Goal: Task Accomplishment & Management: Use online tool/utility

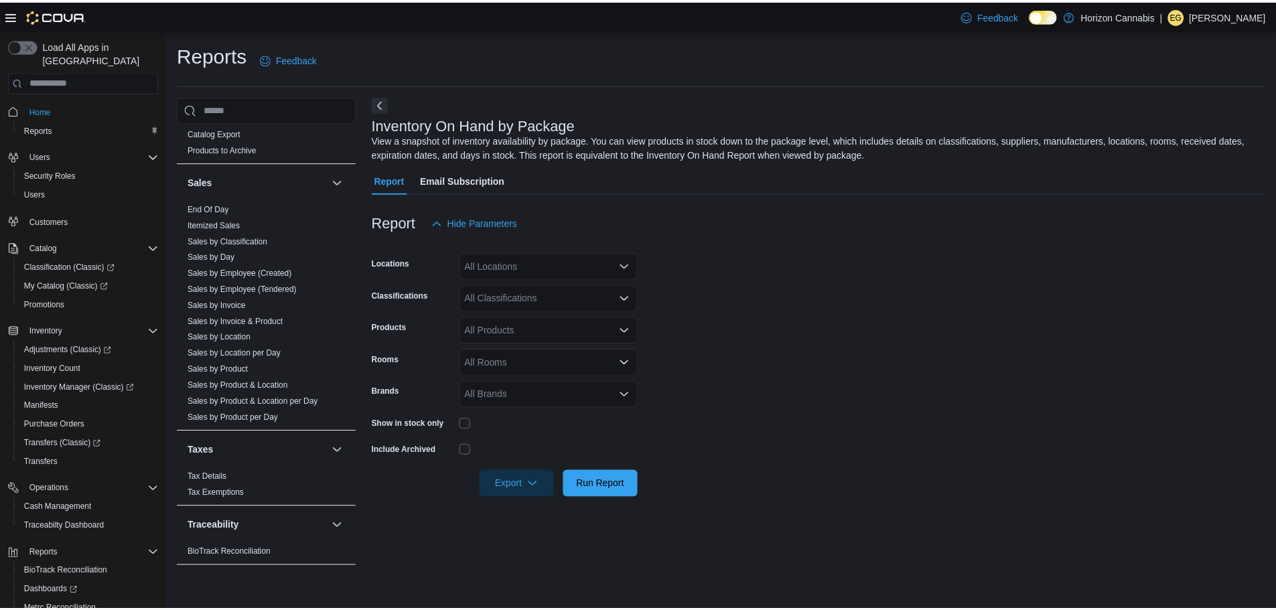
scroll to position [62, 0]
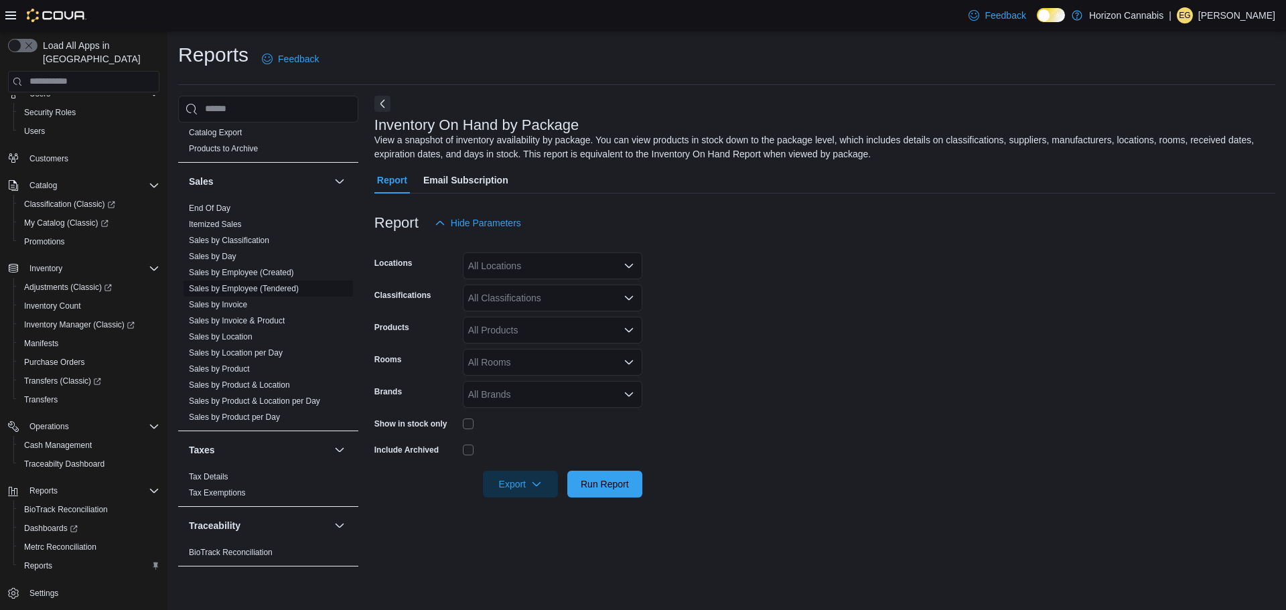
click at [245, 289] on link "Sales by Employee (Tendered)" at bounding box center [244, 288] width 110 height 9
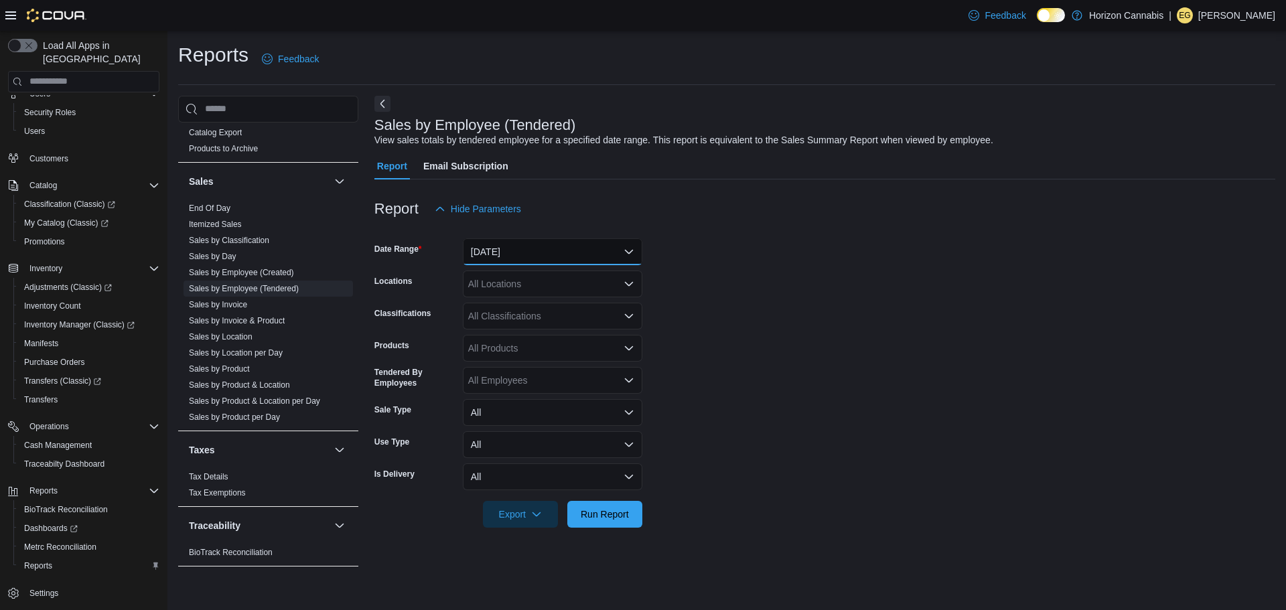
click at [604, 251] on button "[DATE]" at bounding box center [553, 252] width 180 height 27
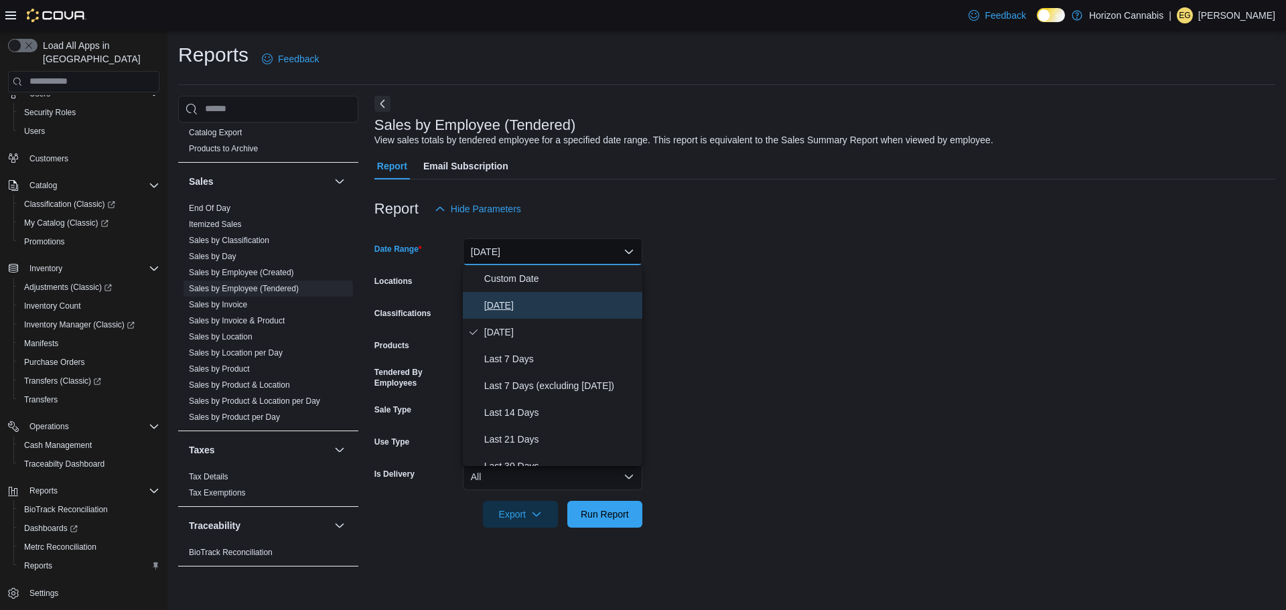
click at [531, 298] on span "[DATE]" at bounding box center [560, 305] width 153 height 16
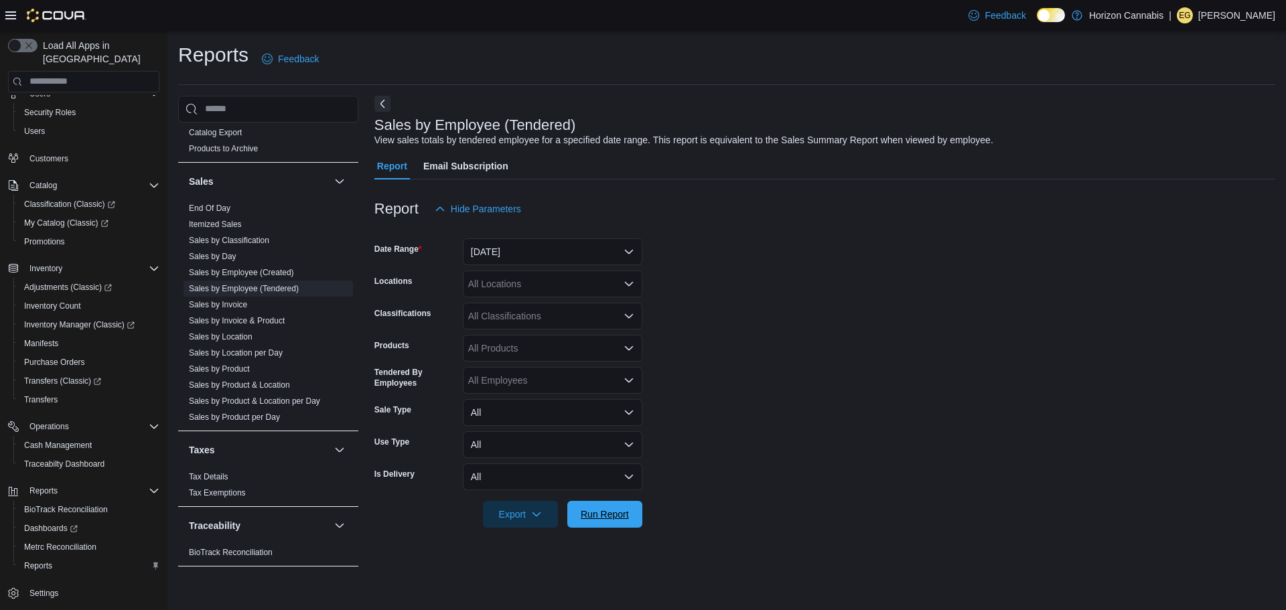
drag, startPoint x: 628, startPoint y: 519, endPoint x: 634, endPoint y: 539, distance: 20.8
click at [628, 520] on span "Run Report" at bounding box center [605, 514] width 48 height 13
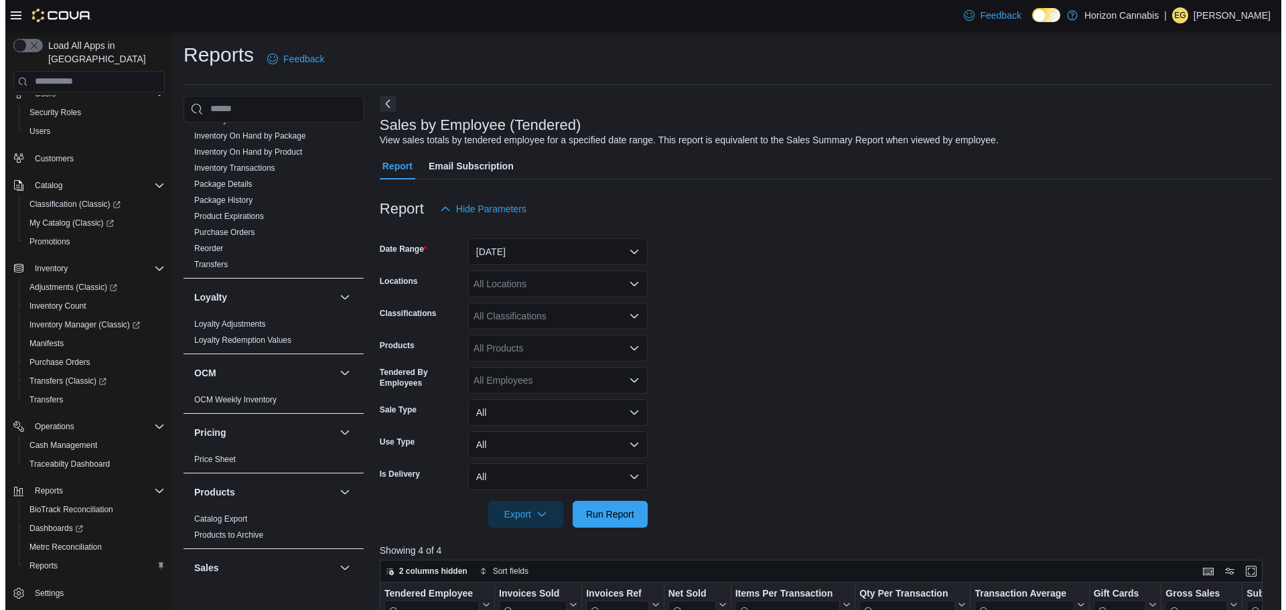
scroll to position [301, 0]
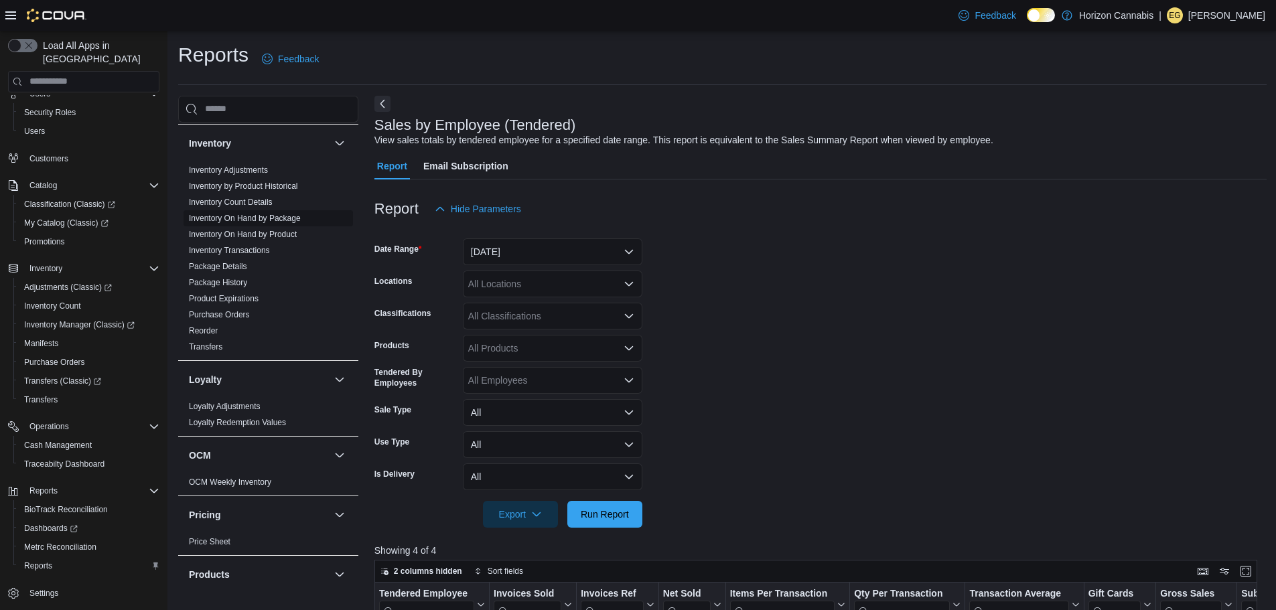
click at [278, 219] on link "Inventory On Hand by Package" at bounding box center [245, 218] width 112 height 9
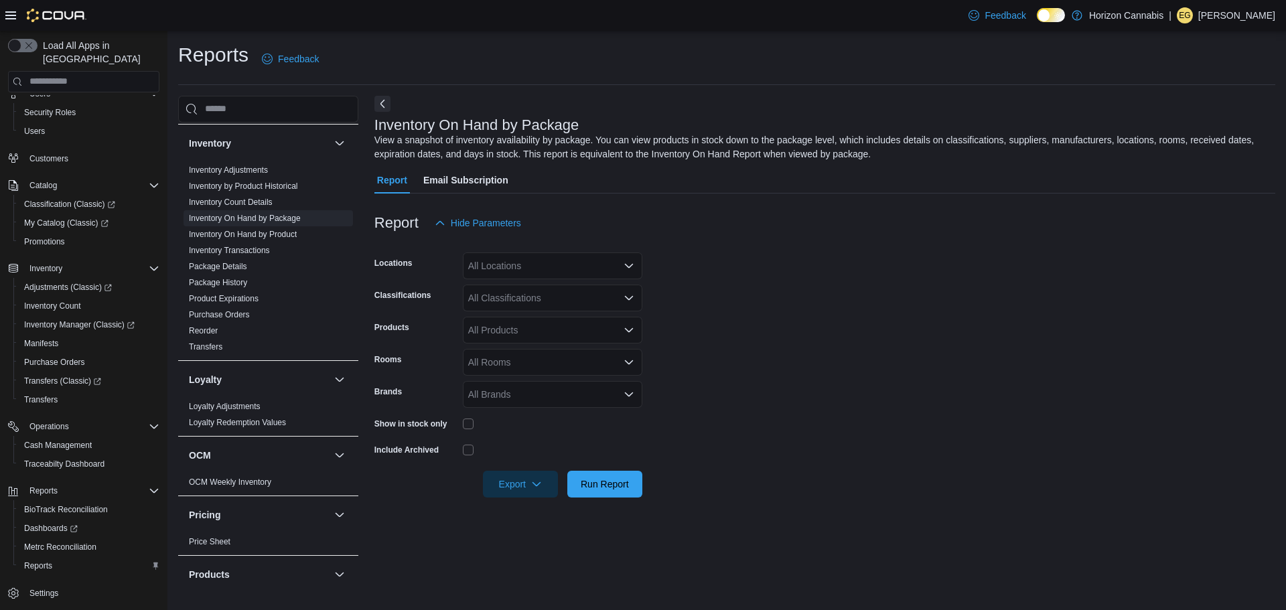
click at [494, 269] on div "All Locations" at bounding box center [553, 266] width 180 height 27
click at [590, 302] on div "[STREET_ADDRESS][US_STATE]" at bounding box center [552, 307] width 163 height 13
click at [822, 306] on form "Locations [STREET_ADDRESS][US_STATE] Selected. [STREET_ADDRESS][US_STATE]. Pres…" at bounding box center [825, 366] width 901 height 261
click at [543, 295] on div "All Classifications" at bounding box center [553, 298] width 180 height 27
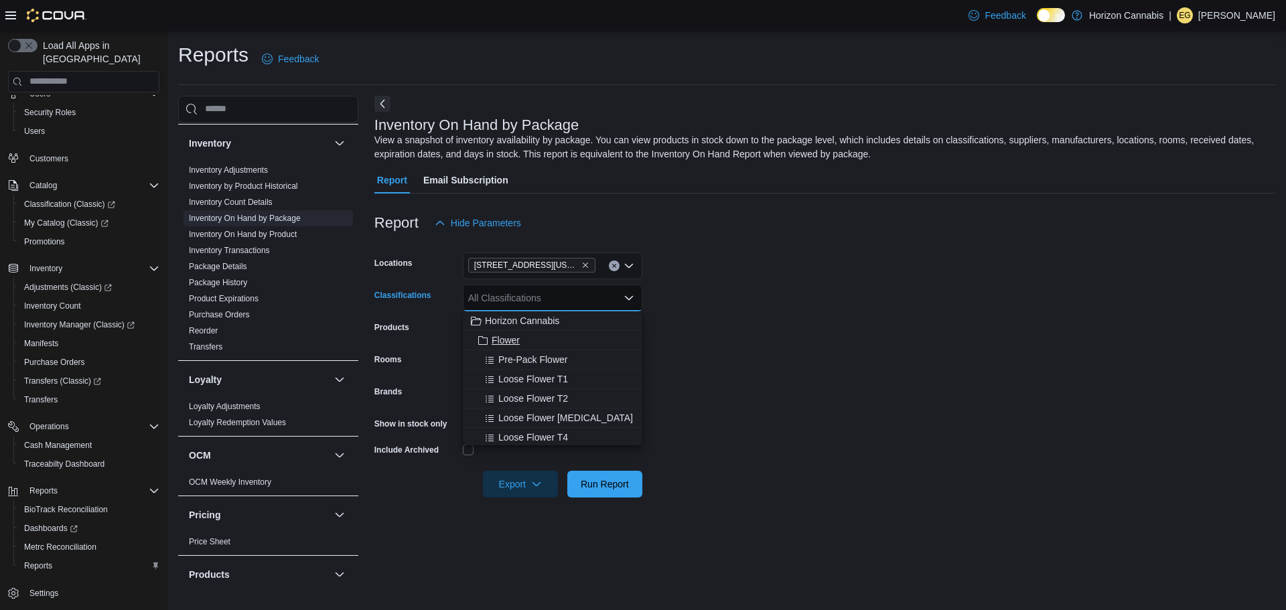
click at [519, 344] on span "Flower" at bounding box center [506, 340] width 28 height 13
click at [556, 313] on div "Concentrates" at bounding box center [552, 314] width 163 height 13
click at [551, 320] on div "Edibles" at bounding box center [552, 322] width 163 height 13
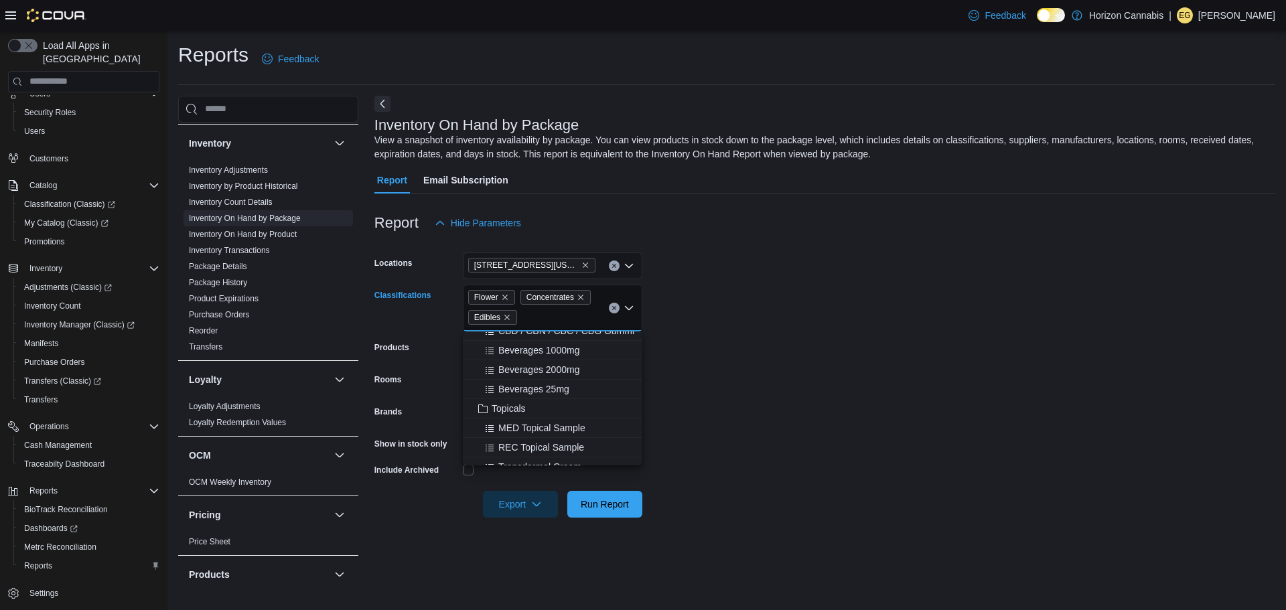
scroll to position [1266, 0]
click at [544, 391] on div "Topicals" at bounding box center [552, 395] width 163 height 13
click at [545, 360] on div "Tinctures" at bounding box center [552, 358] width 163 height 13
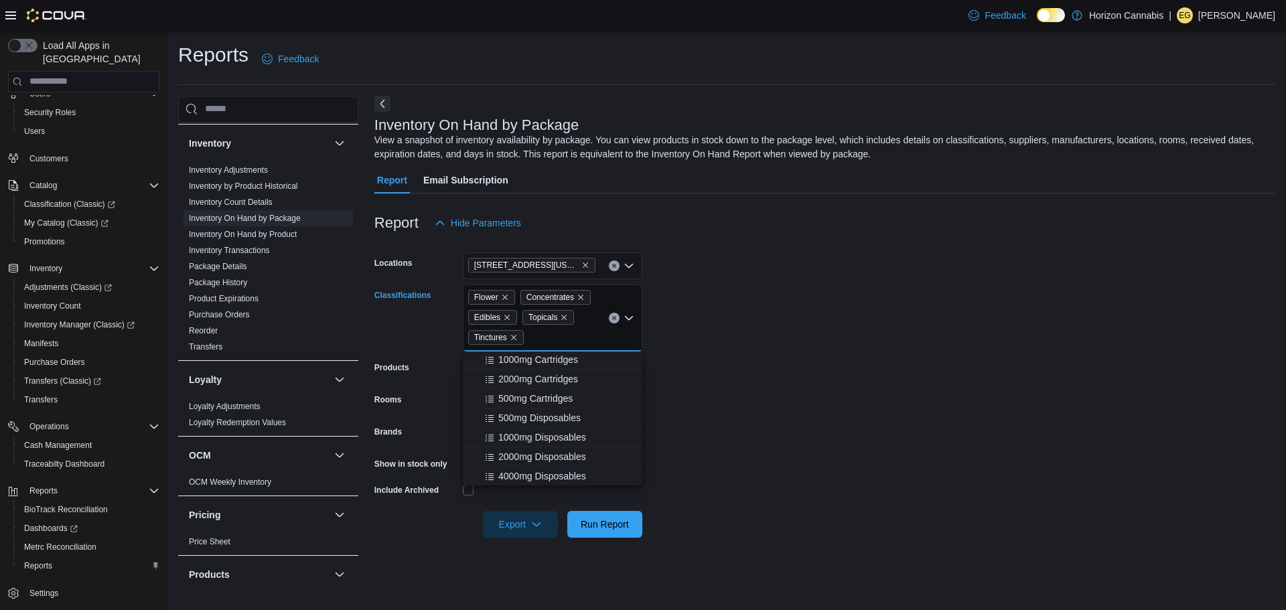
scroll to position [1467, 0]
click at [537, 370] on div "Cartridges" at bounding box center [552, 370] width 163 height 13
click at [528, 401] on div "Joints" at bounding box center [552, 397] width 163 height 13
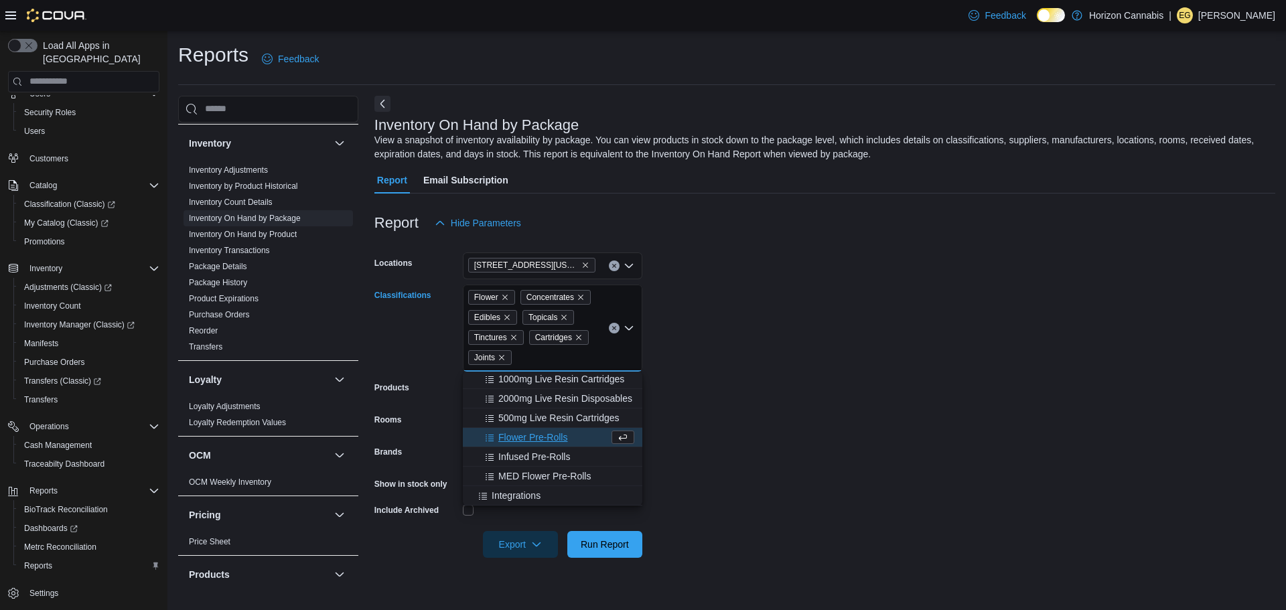
scroll to position [1712, 0]
click at [703, 345] on form "Locations [STREET_ADDRESS][US_STATE] Classifications Flower Concentrates Edible…" at bounding box center [825, 397] width 901 height 322
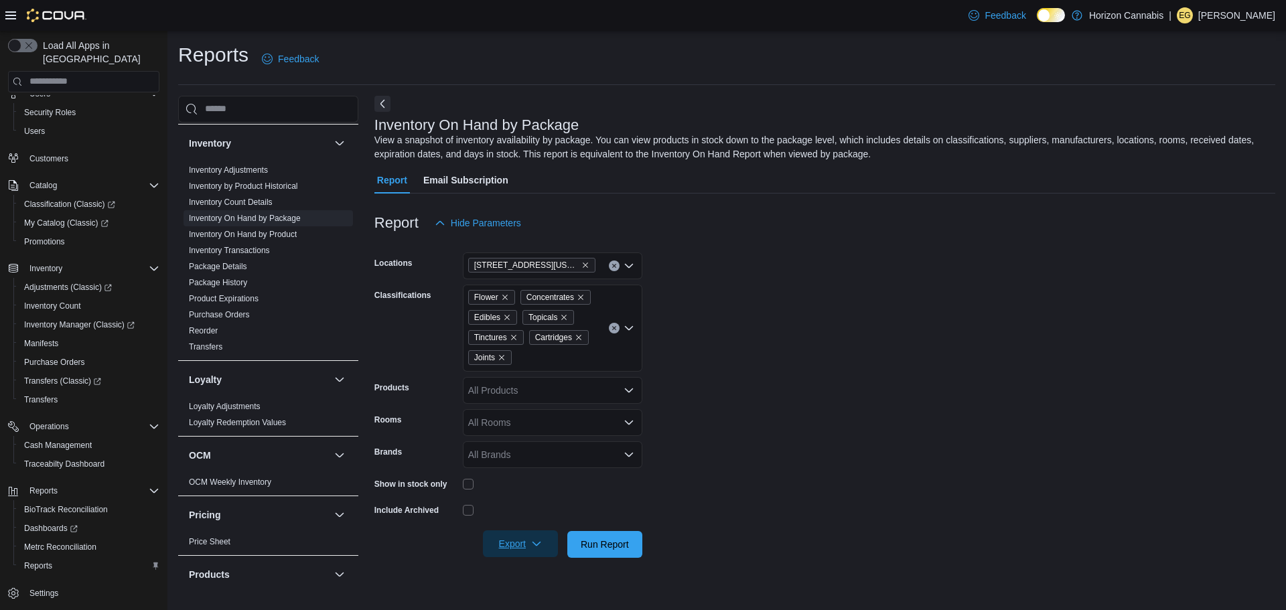
click at [546, 546] on span "Export" at bounding box center [520, 544] width 59 height 27
click at [544, 469] on span "Export to Excel" at bounding box center [522, 464] width 60 height 11
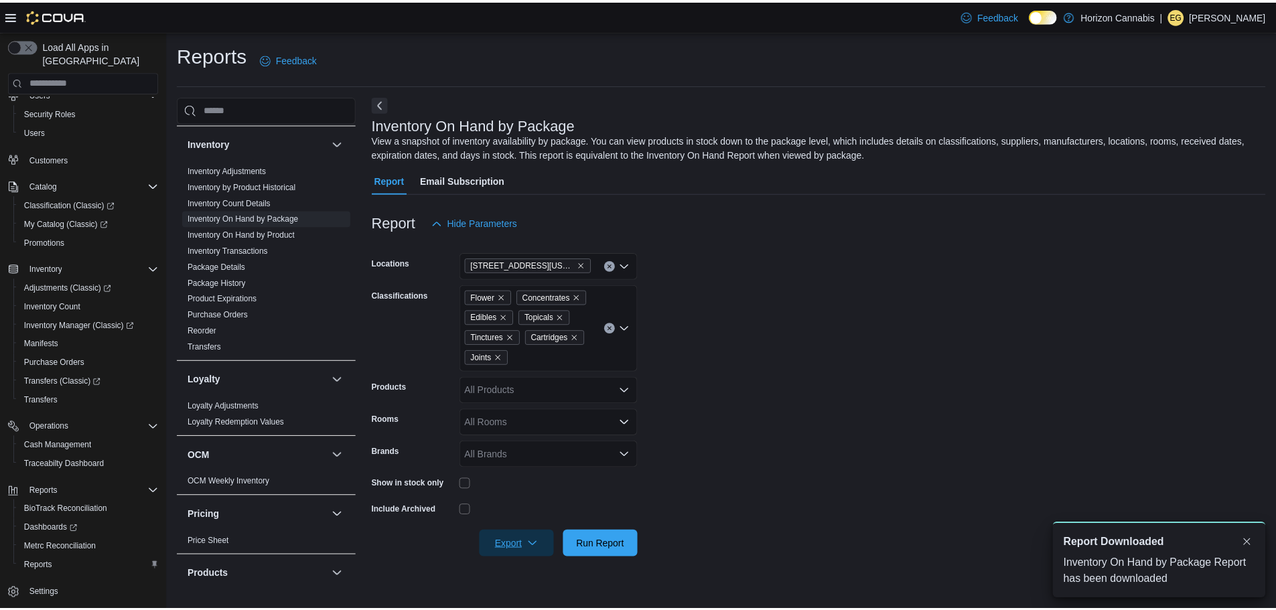
scroll to position [0, 0]
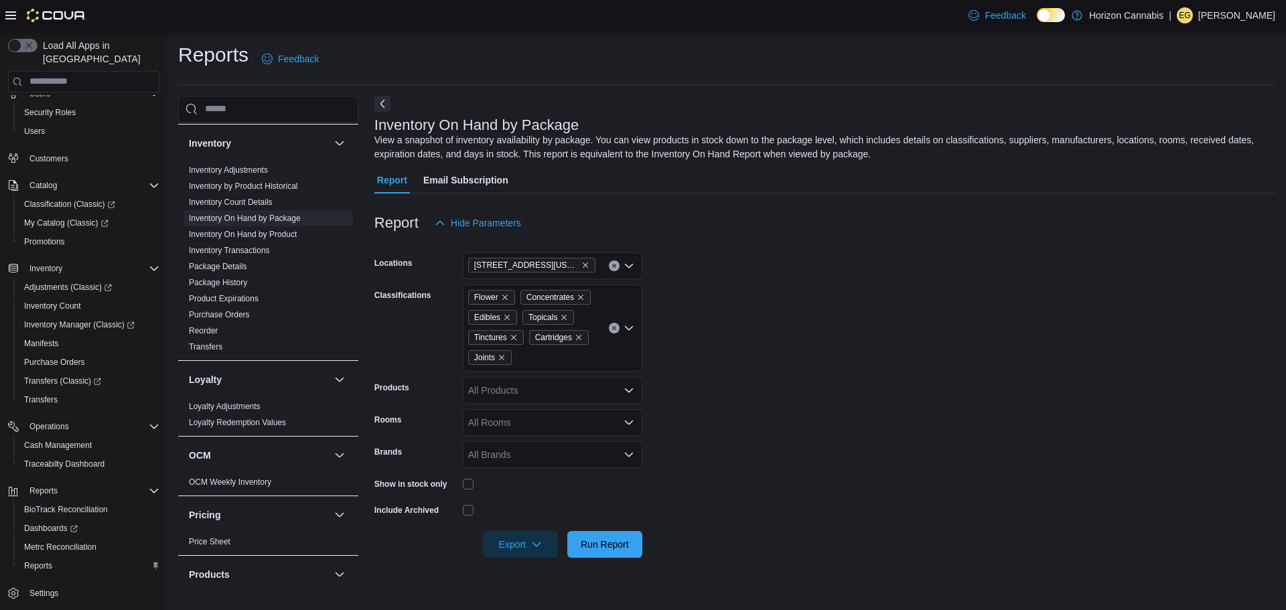
click at [973, 500] on form "Locations [STREET_ADDRESS][US_STATE] Classifications Flower Concentrates Edible…" at bounding box center [825, 397] width 901 height 322
click at [221, 299] on link "Product Expirations" at bounding box center [224, 298] width 70 height 9
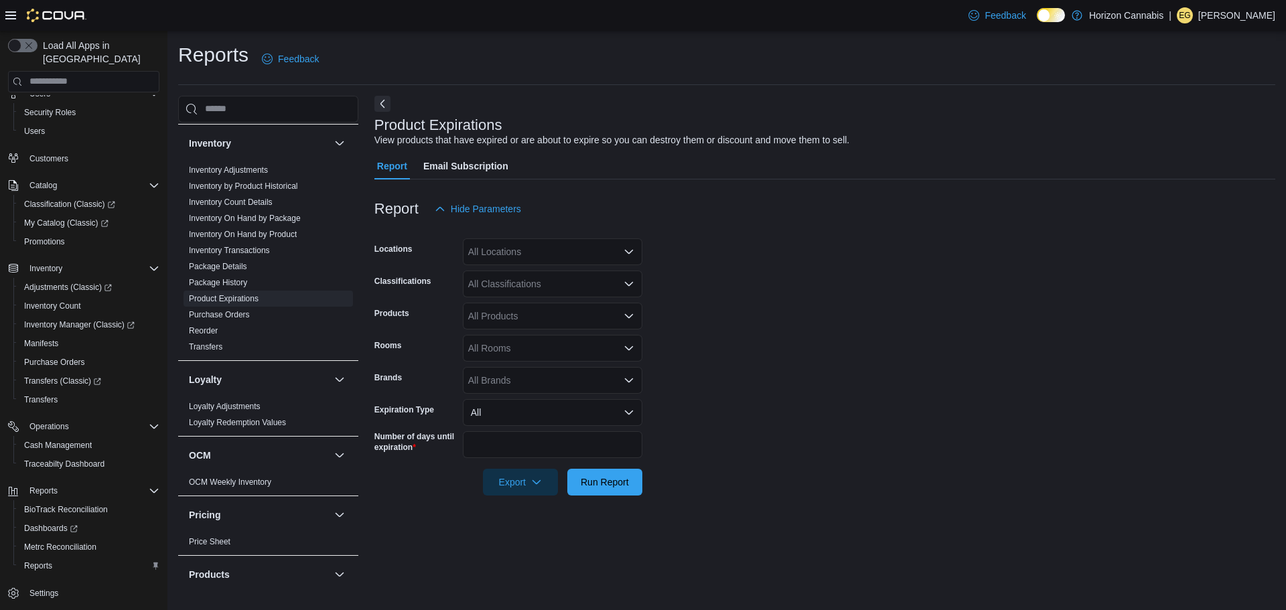
click at [557, 259] on div "All Locations" at bounding box center [553, 252] width 180 height 27
click at [606, 293] on div "[STREET_ADDRESS][US_STATE]" at bounding box center [552, 293] width 163 height 13
click at [750, 293] on form "Locations [STREET_ADDRESS][US_STATE] Classifications All Classifications Produc…" at bounding box center [825, 358] width 901 height 273
click at [622, 486] on span "Run Report" at bounding box center [605, 482] width 48 height 13
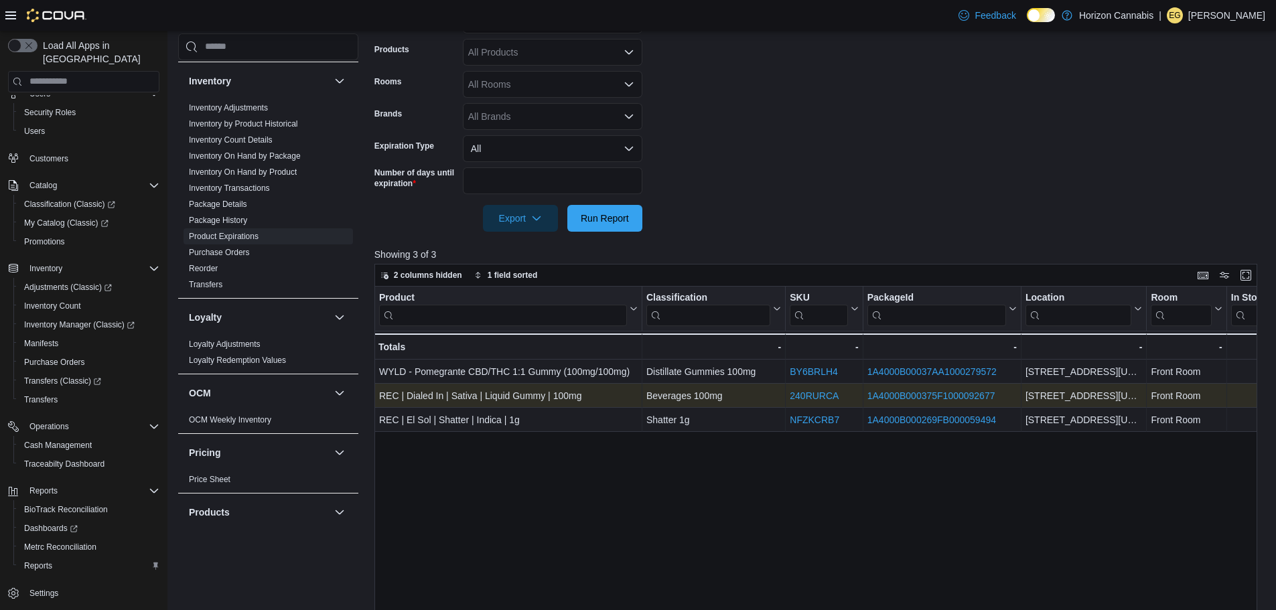
scroll to position [416, 0]
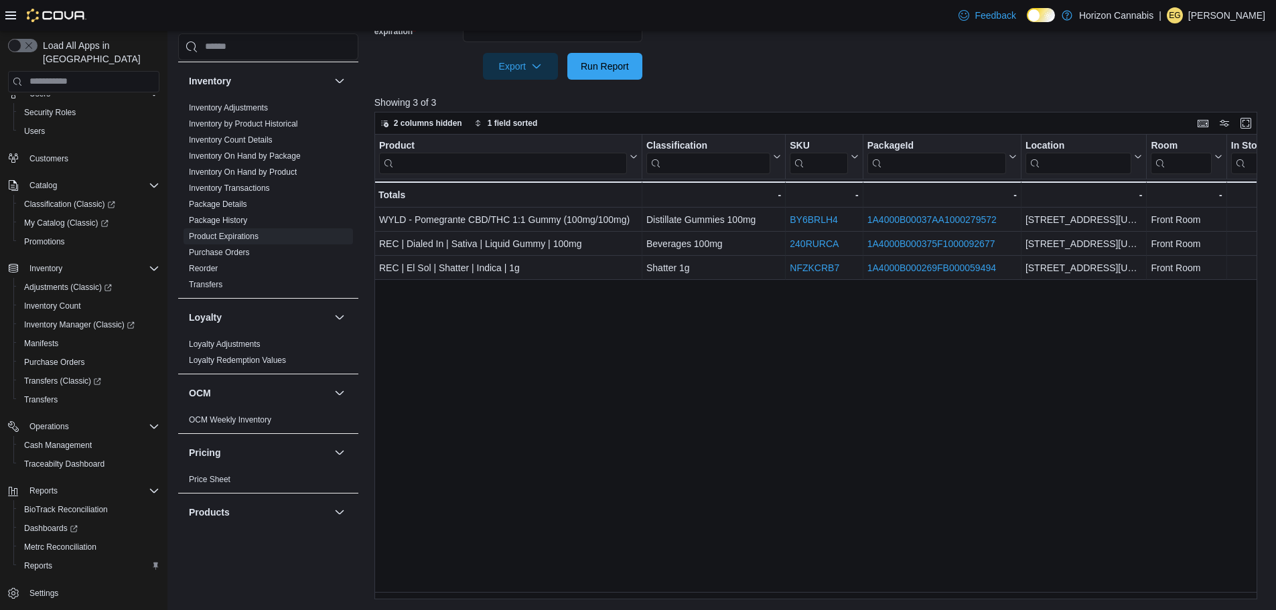
click at [594, 596] on div "Reports Feedback Cash Management Cash Management Cash Out Details Customer Cust…" at bounding box center [722, 113] width 1110 height 996
